Goal: Task Accomplishment & Management: Use online tool/utility

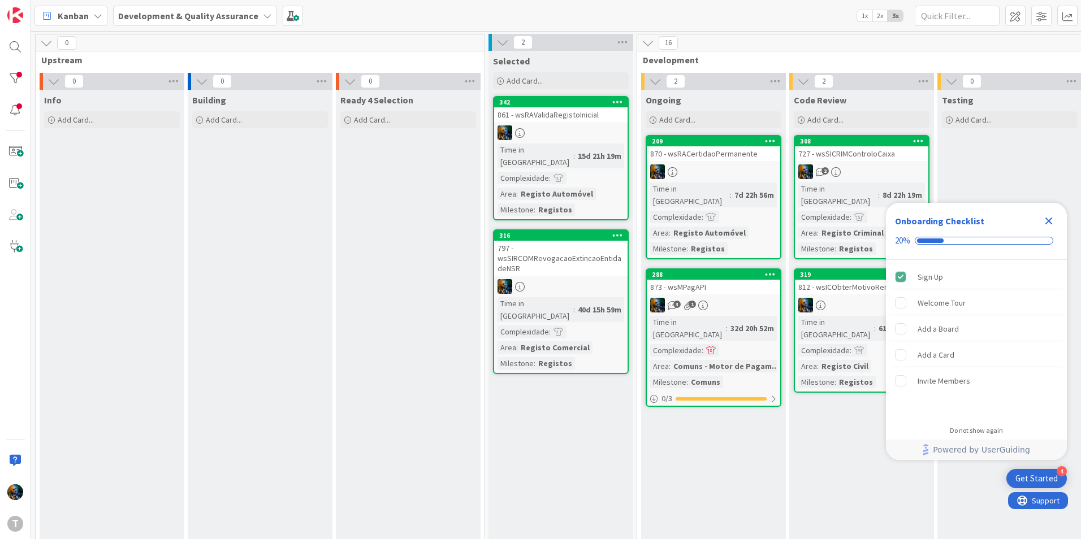
drag, startPoint x: 1053, startPoint y: 221, endPoint x: 1043, endPoint y: 223, distance: 11.0
click at [1053, 221] on icon "Close Checklist" at bounding box center [1049, 221] width 14 height 14
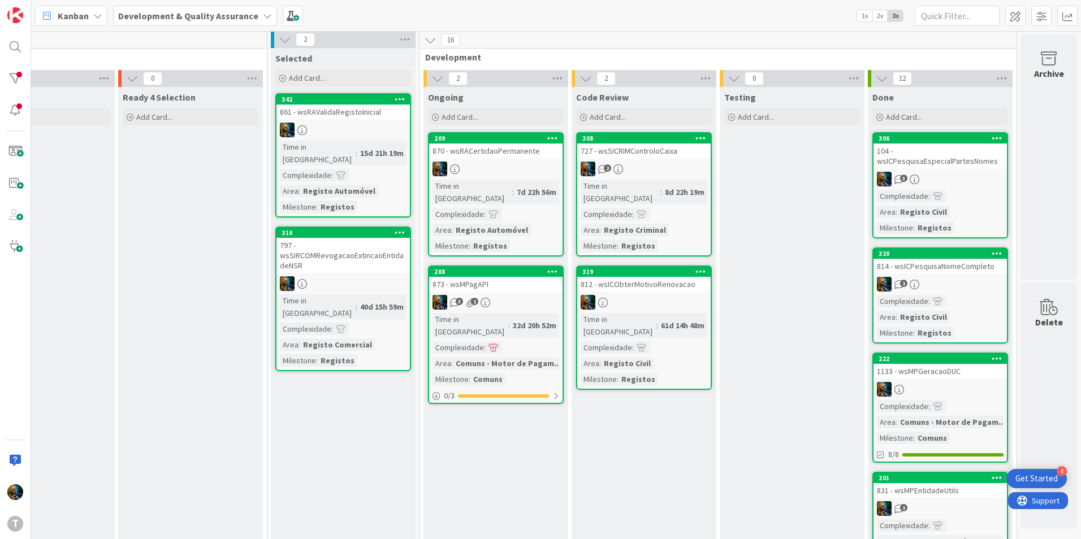
scroll to position [0, 226]
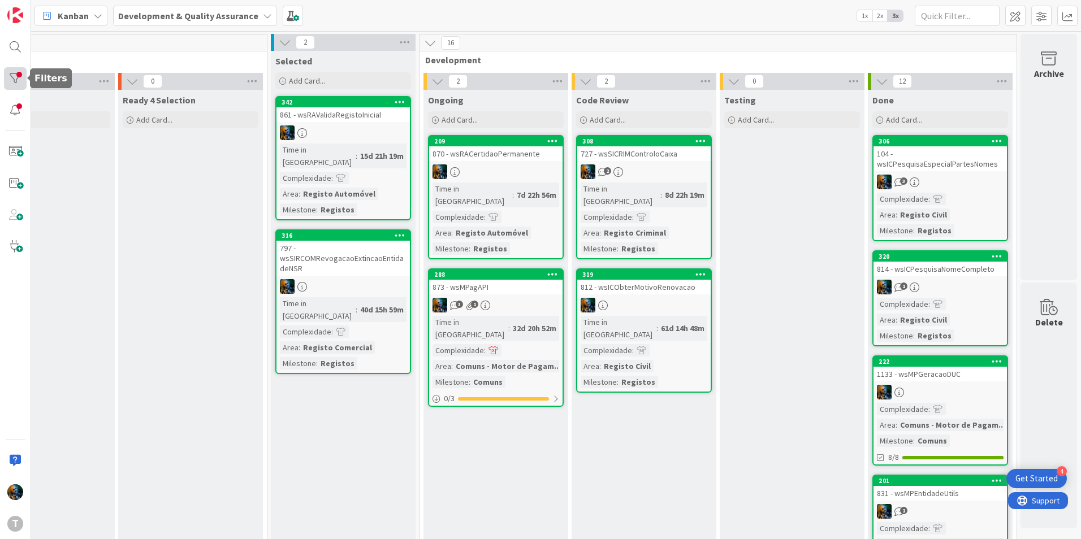
click at [16, 79] on div at bounding box center [15, 78] width 23 height 23
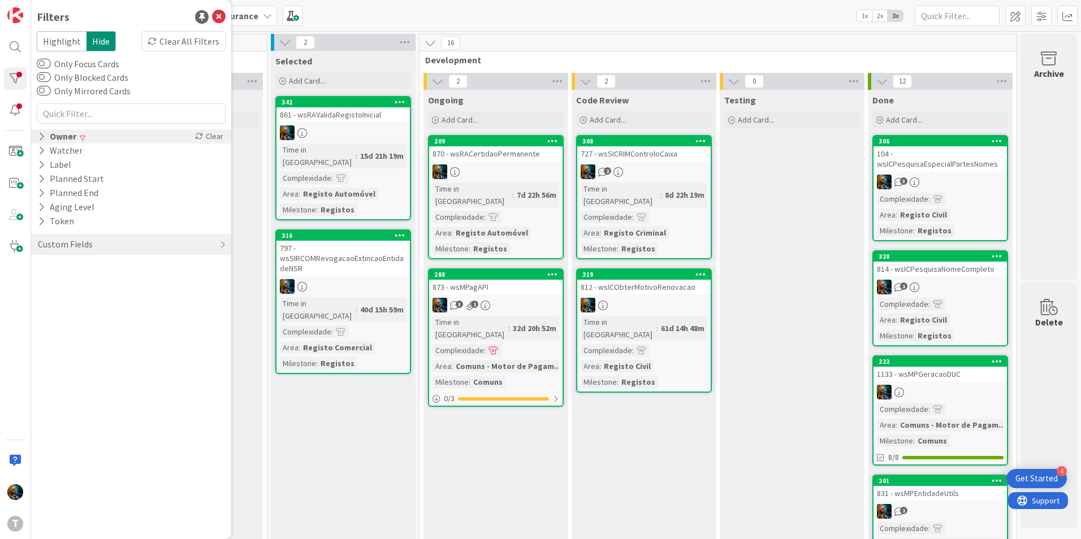
click at [59, 134] on div "Owner" at bounding box center [57, 136] width 41 height 14
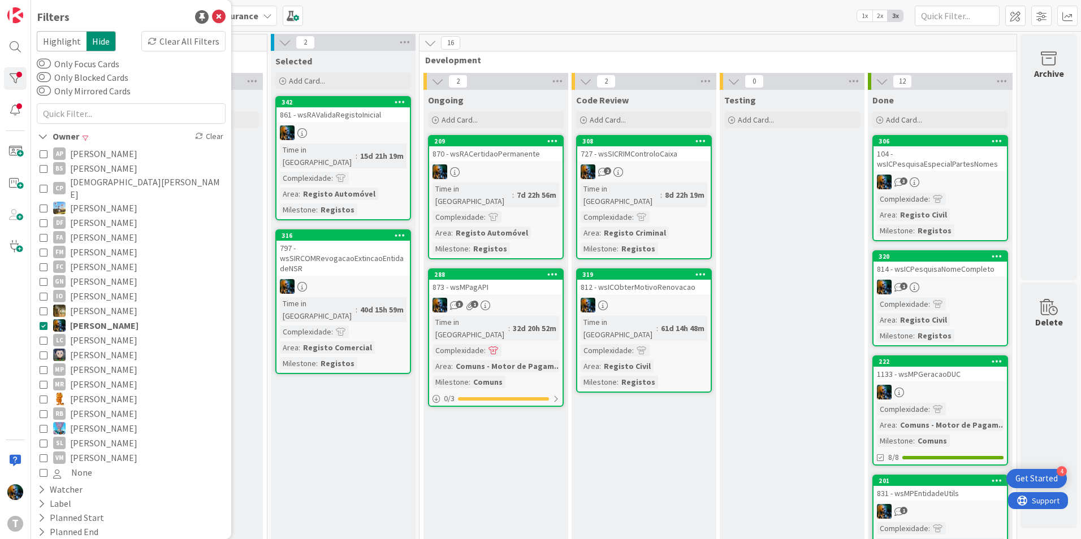
click at [42, 366] on icon at bounding box center [44, 370] width 8 height 8
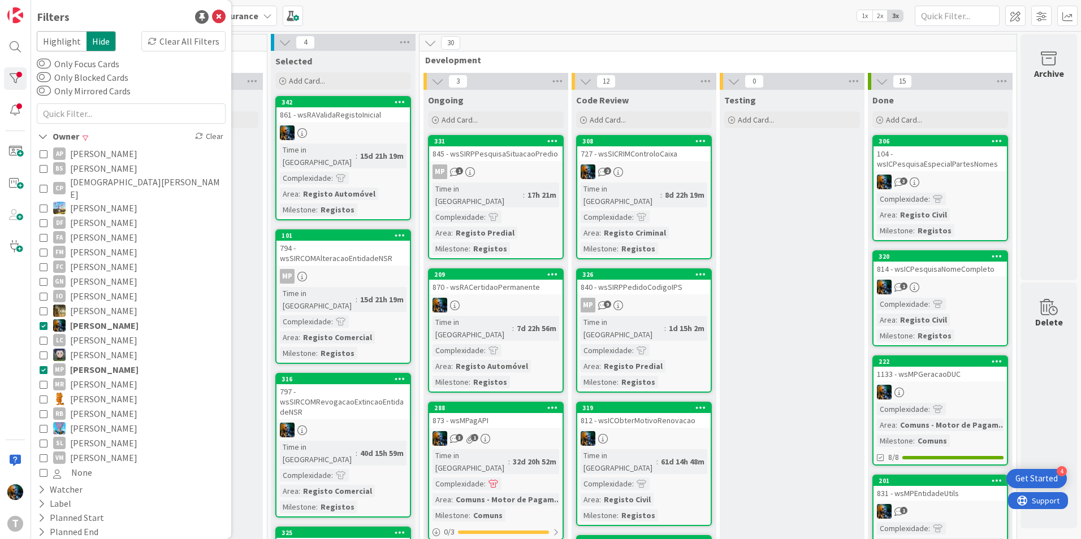
click at [39, 317] on div "AP Alceu Pimentel Filho BS Bruno Souza CP Cristiano Pires Diego Gomes DF Dora F…" at bounding box center [131, 313] width 189 height 339
click at [48, 318] on button "João Carvalho" at bounding box center [131, 325] width 183 height 15
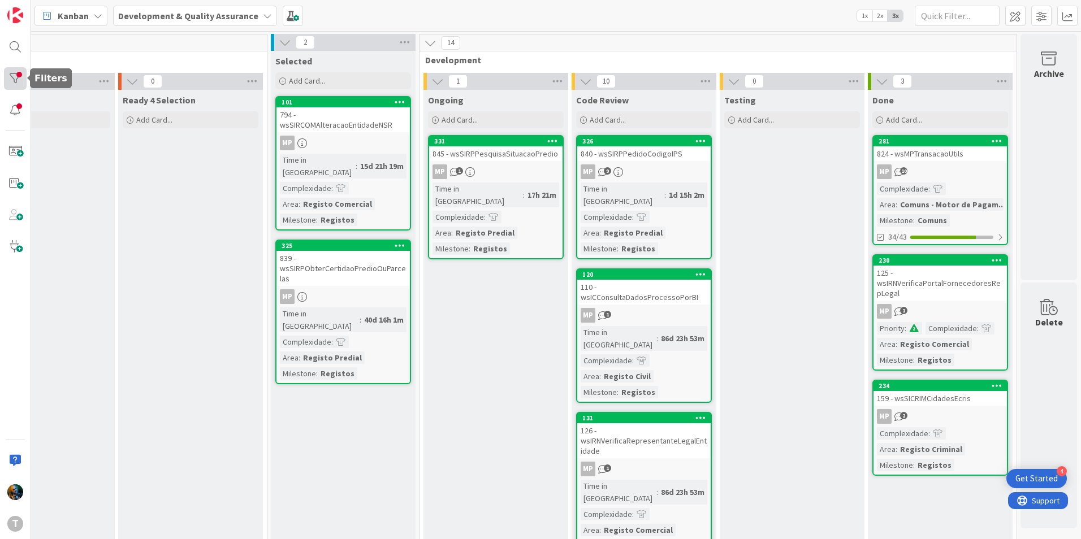
click at [10, 68] on div at bounding box center [15, 78] width 23 height 23
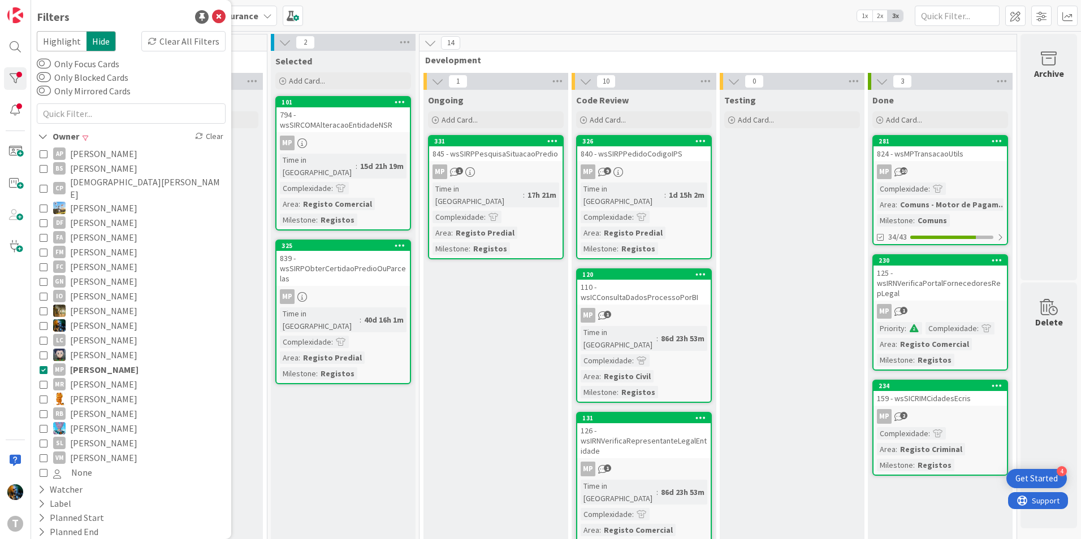
click at [39, 357] on div "AP Alceu Pimentel Filho BS Bruno Souza CP Cristiano Pires Diego Gomes DF Dora F…" at bounding box center [131, 313] width 189 height 339
click at [40, 366] on icon at bounding box center [44, 370] width 8 height 8
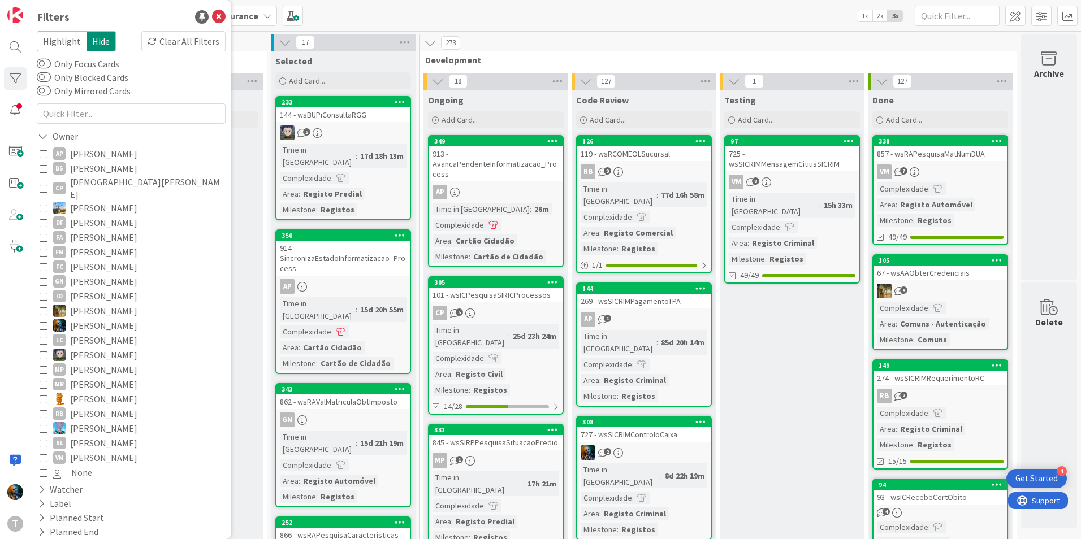
click at [46, 322] on icon at bounding box center [44, 326] width 8 height 8
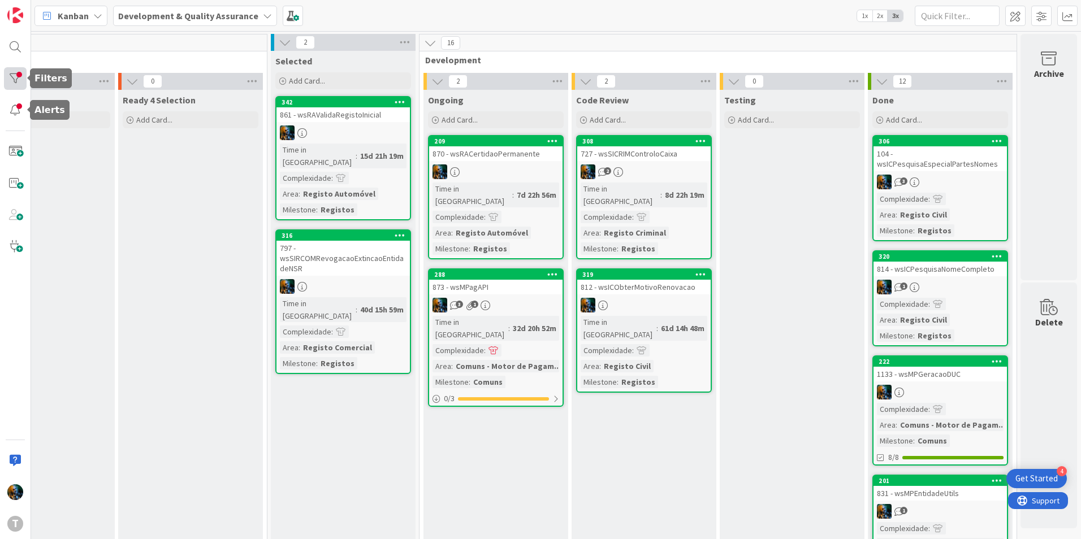
click at [11, 84] on div at bounding box center [15, 78] width 23 height 23
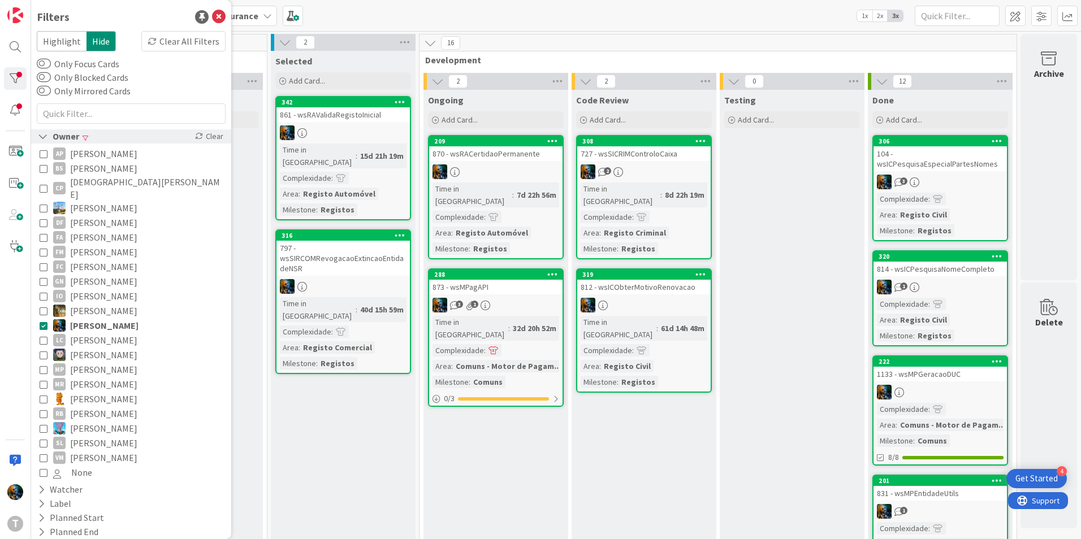
click at [195, 132] on icon at bounding box center [199, 136] width 8 height 8
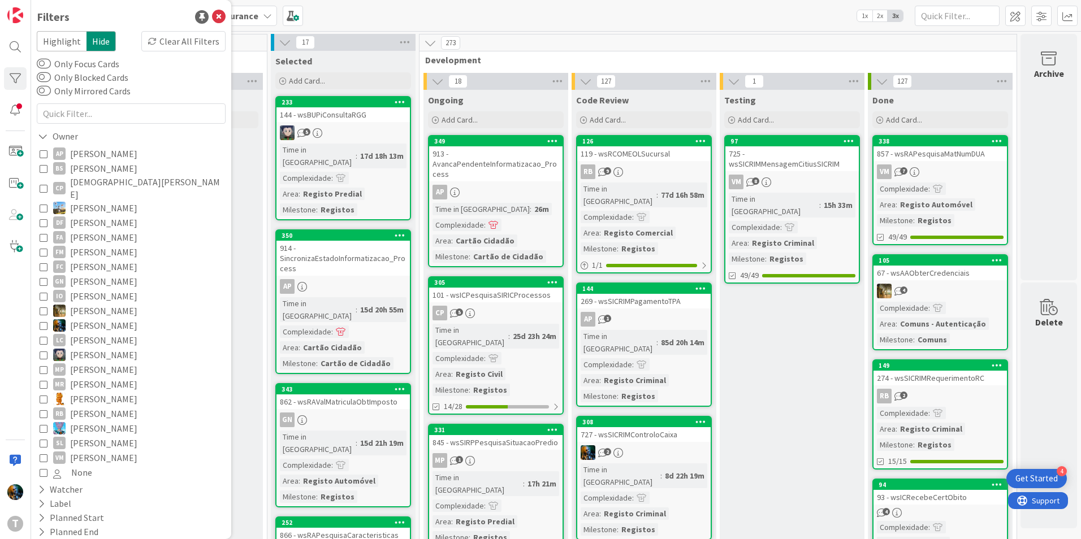
click at [639, 25] on div "Kanban Development & Quality Assurance 1x 2x 3x" at bounding box center [556, 15] width 1050 height 31
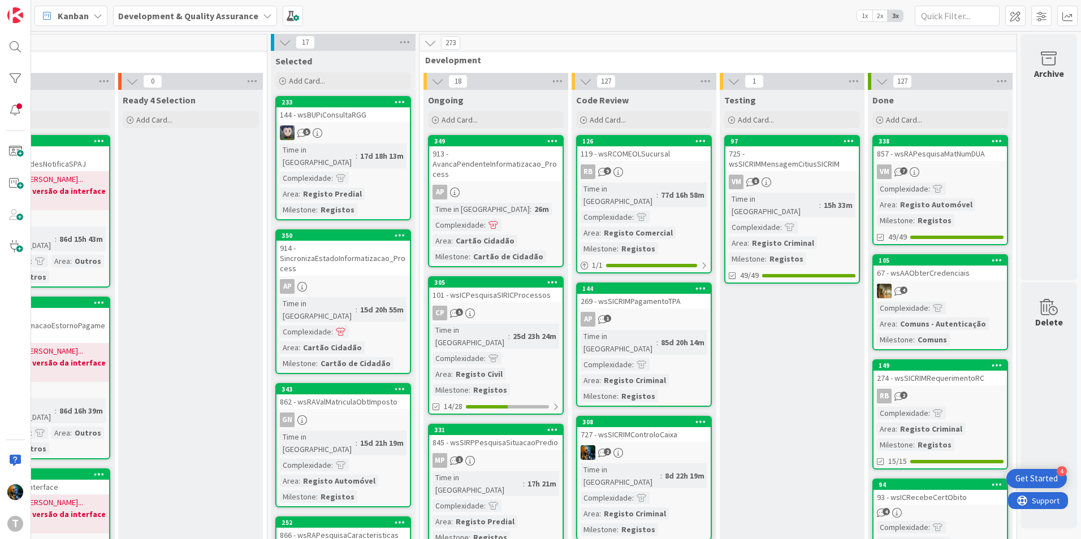
click at [945, 62] on span "Development" at bounding box center [713, 59] width 577 height 11
